Goal: Information Seeking & Learning: Find specific fact

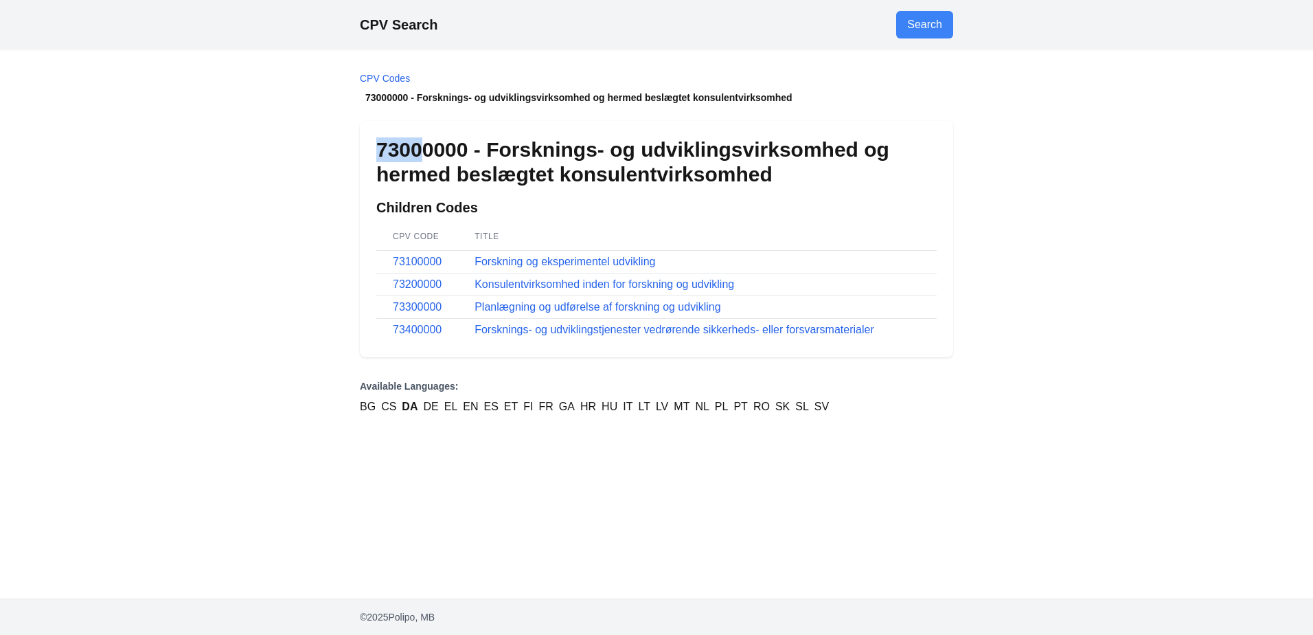
drag, startPoint x: 376, startPoint y: 146, endPoint x: 422, endPoint y: 149, distance: 45.4
click at [422, 149] on h1 "73000000 - Forsknings- og udviklingsvirksomhed og hermed beslægtet konsulentvir…" at bounding box center [656, 161] width 560 height 49
drag, startPoint x: 422, startPoint y: 149, endPoint x: 555, endPoint y: 204, distance: 144.1
click at [555, 204] on h2 "Children Codes" at bounding box center [656, 207] width 560 height 19
click at [423, 263] on link "73100000" at bounding box center [417, 262] width 49 height 12
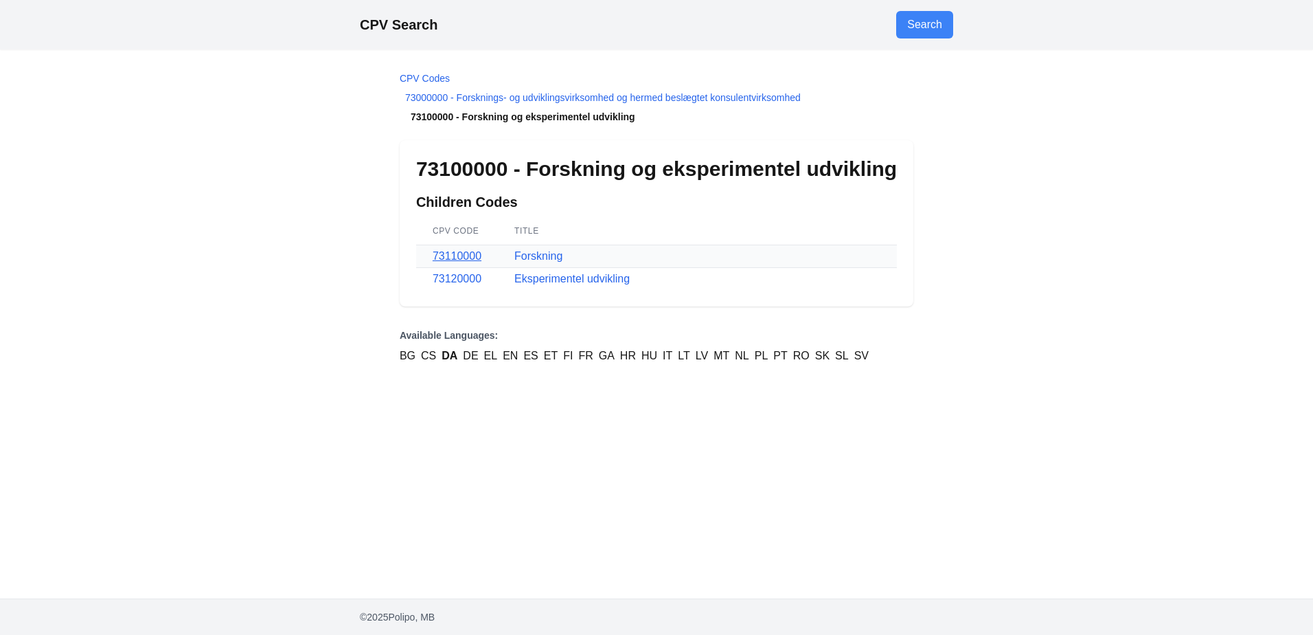
click at [458, 258] on link "73110000" at bounding box center [457, 256] width 49 height 12
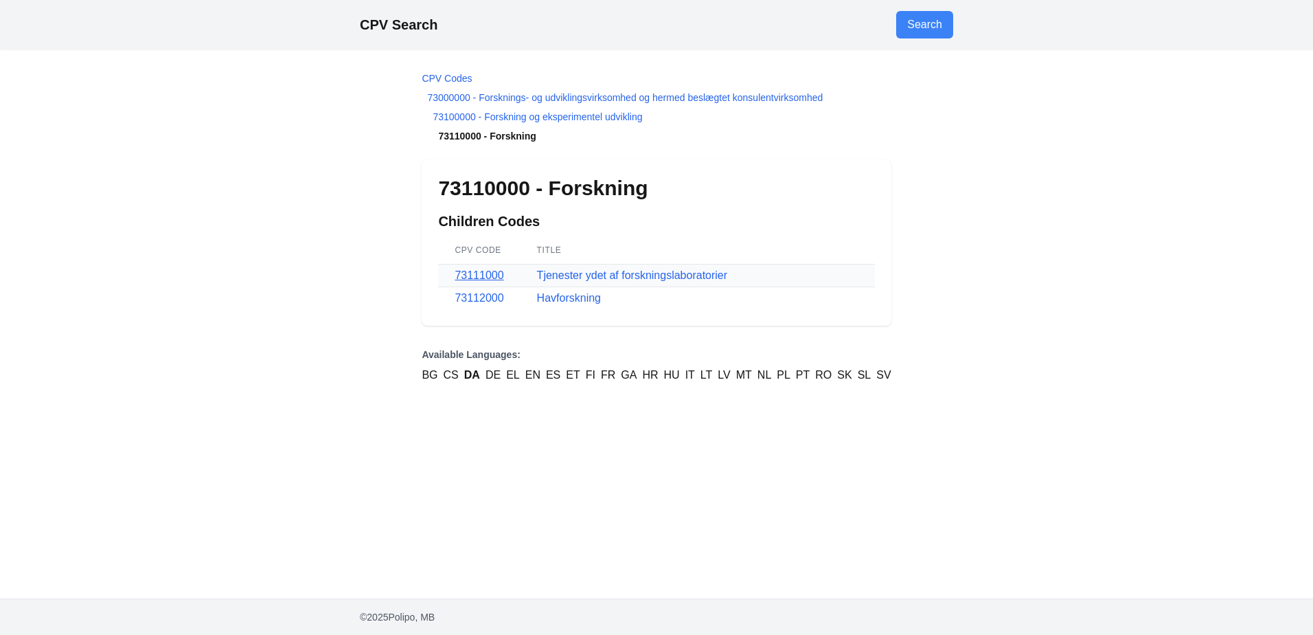
click at [470, 274] on link "73111000" at bounding box center [479, 275] width 49 height 12
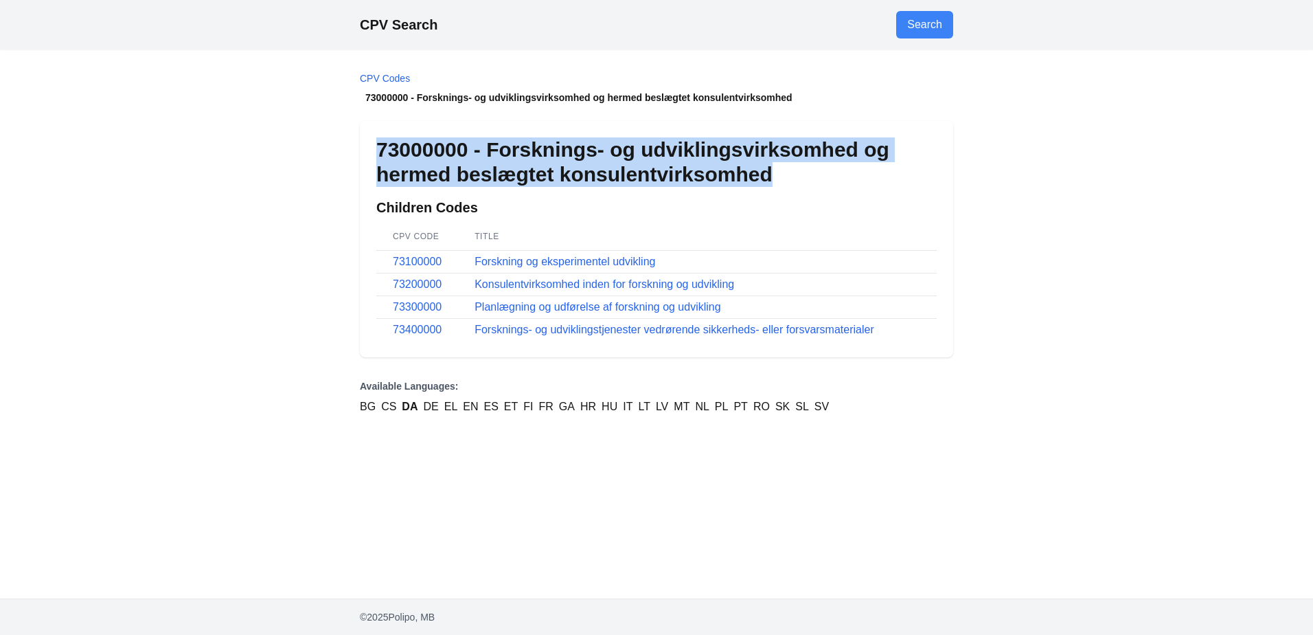
drag, startPoint x: 377, startPoint y: 144, endPoint x: 800, endPoint y: 173, distance: 424.1
click at [800, 173] on h1 "73000000 - Forsknings- og udviklingsvirksomhed og hermed beslægtet konsulentvir…" at bounding box center [656, 161] width 560 height 49
copy h1 "73000000 - Forsknings- og udviklingsvirksomhed og hermed beslægtet konsulentvir…"
